Goal: Obtain resource: Obtain resource

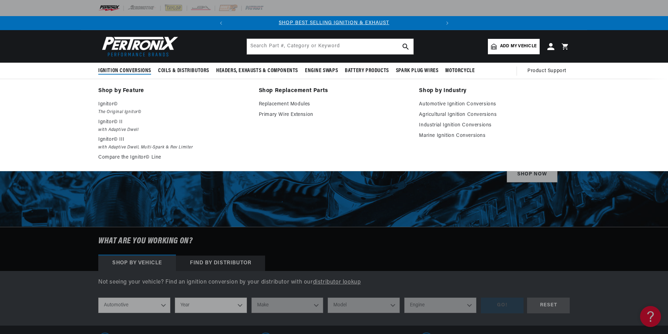
click at [139, 70] on span "Ignition Conversions" at bounding box center [124, 70] width 53 height 7
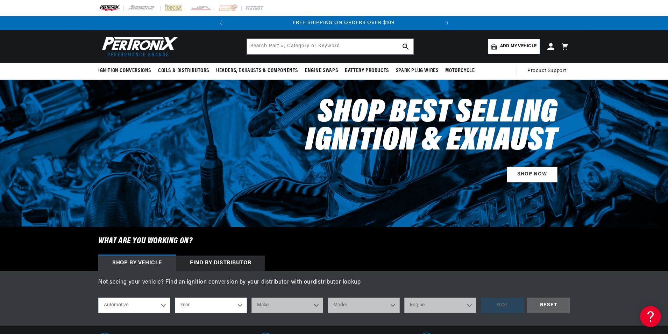
scroll to position [0, 212]
click at [165, 304] on select "Automotive Agricultural Industrial Marine Motorcycle" at bounding box center [134, 304] width 72 height 15
click at [148, 306] on select "Automotive Agricultural Industrial Marine Motorcycle" at bounding box center [134, 304] width 72 height 15
click at [240, 305] on select "Year [DATE] 2025 2024 2023 2022 2021 2020 2019 2018 2017 2016 2015 2014 2013 20…" at bounding box center [211, 304] width 72 height 15
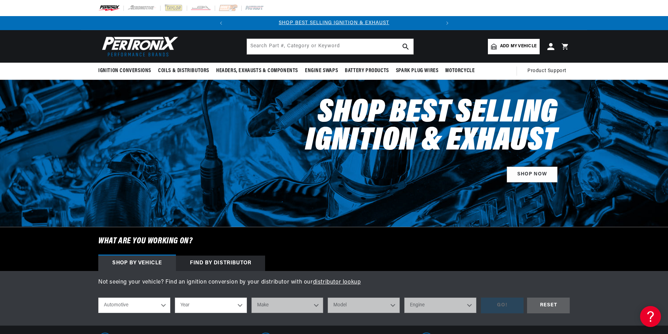
select select "1960"
click at [175, 297] on select "Year [DATE] 2025 2024 2023 2022 2021 2020 2019 2018 2017 2016 2015 2014 2013 20…" at bounding box center [211, 304] width 72 height 15
select select "1960"
click at [317, 305] on select "Make Alfa Romeo American Motors Aston [PERSON_NAME][GEOGRAPHIC_DATA] [PERSON_NA…" at bounding box center [288, 304] width 72 height 15
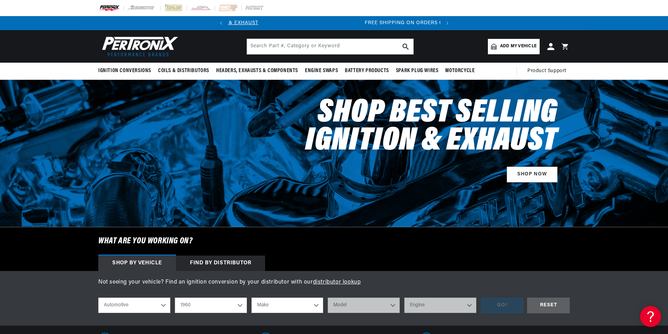
scroll to position [0, 212]
select select "Studebaker"
click at [252, 297] on select "Make Alfa Romeo American Motors Aston [PERSON_NAME][GEOGRAPHIC_DATA] [PERSON_NA…" at bounding box center [288, 304] width 72 height 15
select select "Studebaker"
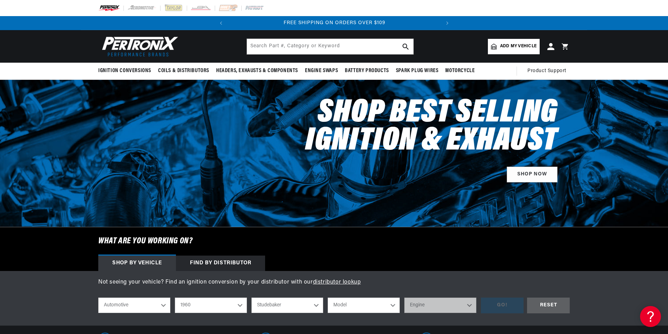
click at [394, 304] on select "Model [GEOGRAPHIC_DATA] [PERSON_NAME]" at bounding box center [364, 304] width 72 height 15
select select "Hawk"
click at [328, 297] on select "Model [GEOGRAPHIC_DATA] [PERSON_NAME]" at bounding box center [364, 304] width 72 height 15
select select "Hawk"
click at [469, 306] on select "Engine 2.8L 4.2L 4.7L" at bounding box center [440, 304] width 72 height 15
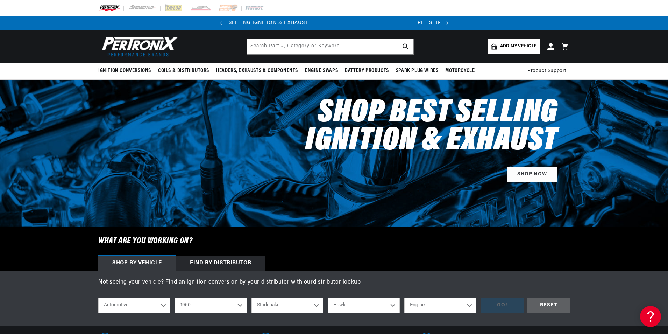
scroll to position [0, 0]
select select "4.7L"
click at [404, 297] on select "Engine 2.8L 4.2L 4.7L" at bounding box center [440, 304] width 72 height 15
select select "4.7L"
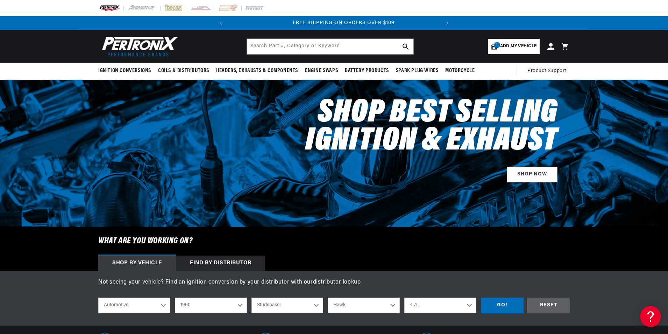
scroll to position [0, 212]
click at [506, 304] on div "GO!" at bounding box center [502, 305] width 43 height 16
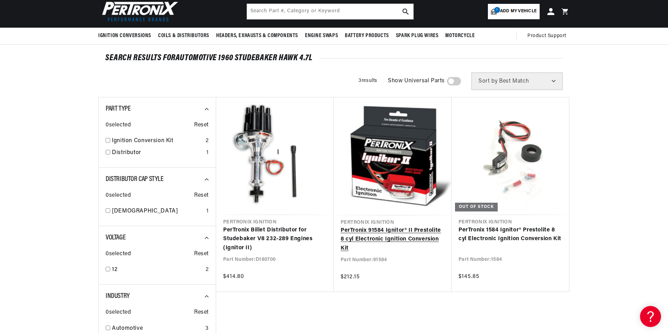
click at [385, 229] on link "PerTronix 91584 Ignitor® II Prestolite 8 cyl Electronic Ignition Conversion Kit" at bounding box center [393, 239] width 104 height 27
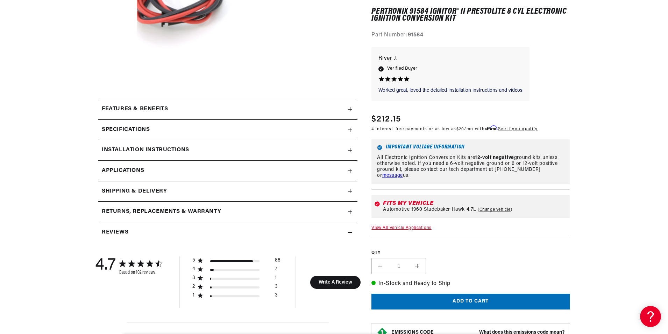
click at [185, 148] on h2 "Installation instructions" at bounding box center [145, 150] width 87 height 9
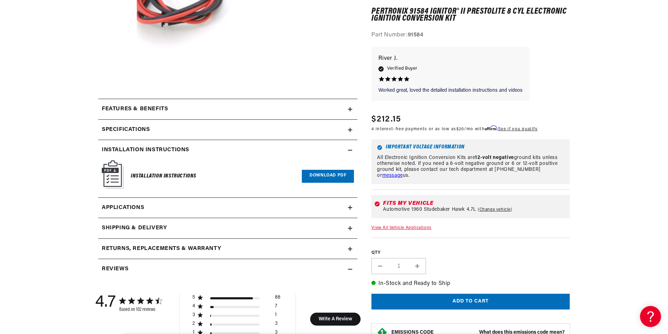
click at [322, 175] on link "Download PDF" at bounding box center [328, 176] width 52 height 13
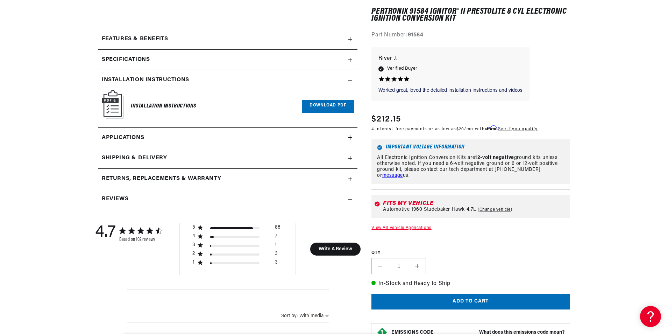
scroll to position [0, 212]
click at [136, 136] on span "Applications" at bounding box center [123, 137] width 42 height 9
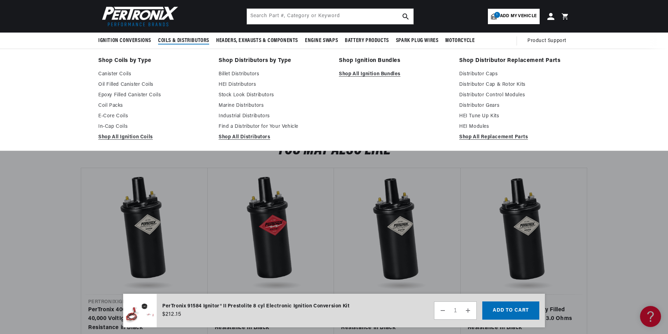
scroll to position [0, 212]
